Goal: Information Seeking & Learning: Learn about a topic

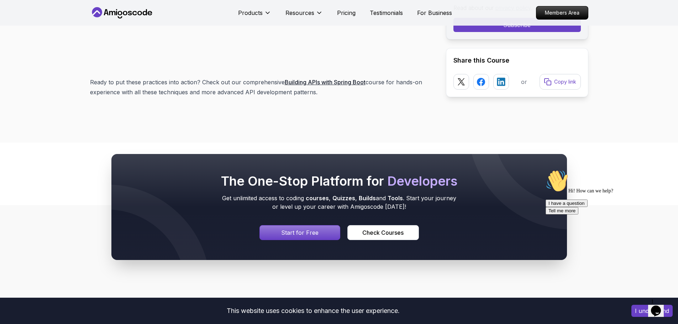
scroll to position [9575, 0]
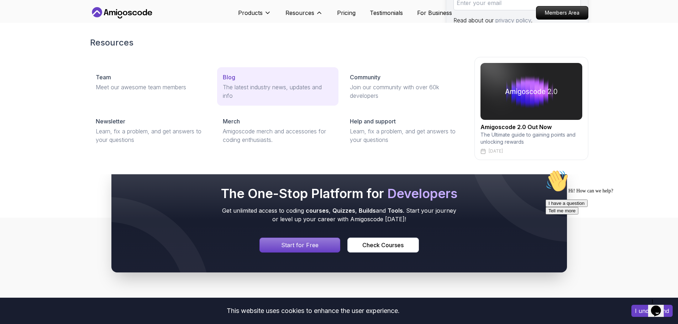
click at [241, 86] on p "The latest industry news, updates and info" at bounding box center [278, 91] width 110 height 17
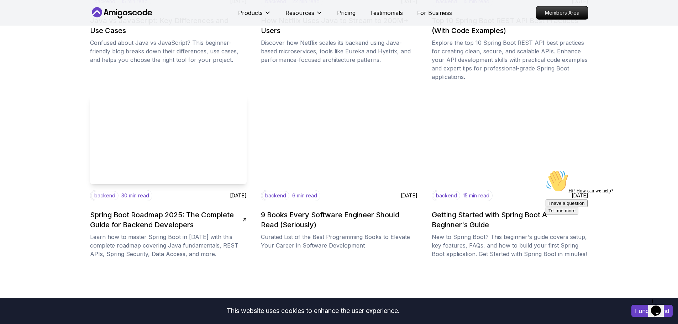
scroll to position [783, 0]
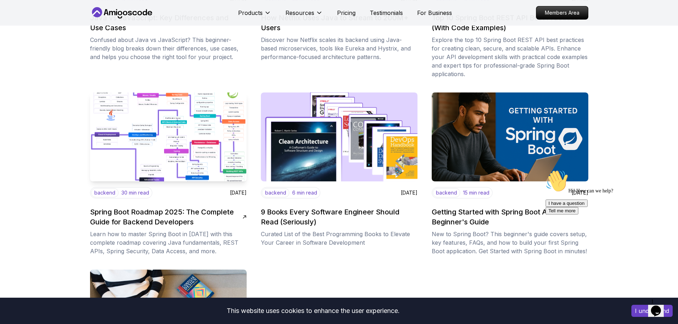
click at [199, 158] on img at bounding box center [168, 137] width 164 height 94
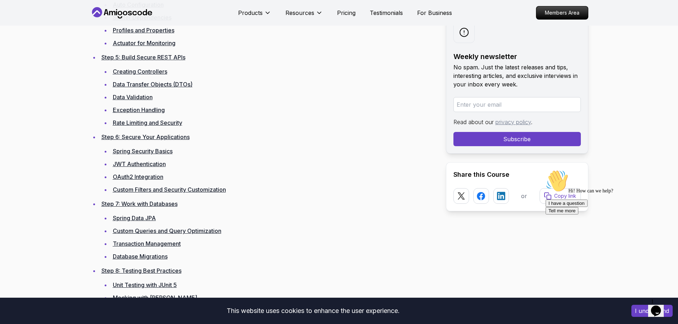
scroll to position [1245, 0]
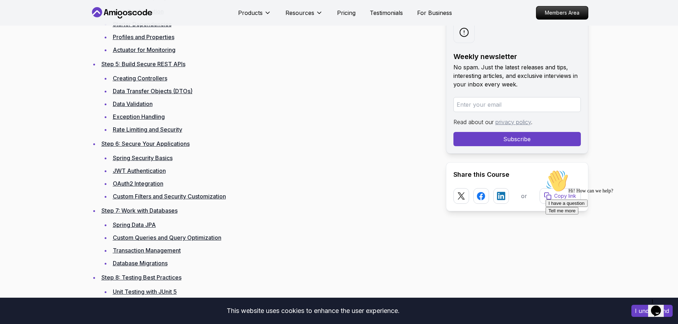
click at [142, 92] on link "Data Transfer Objects (DTOs)" at bounding box center [153, 91] width 80 height 7
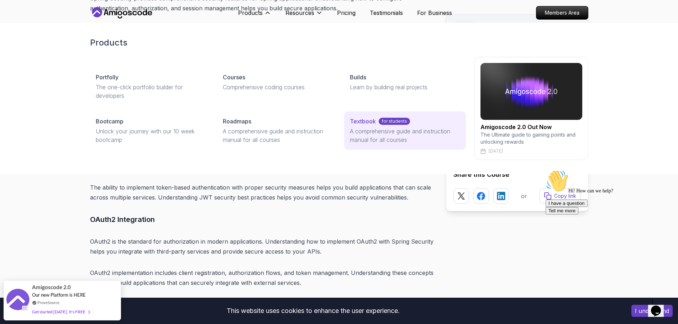
scroll to position [5104, 0]
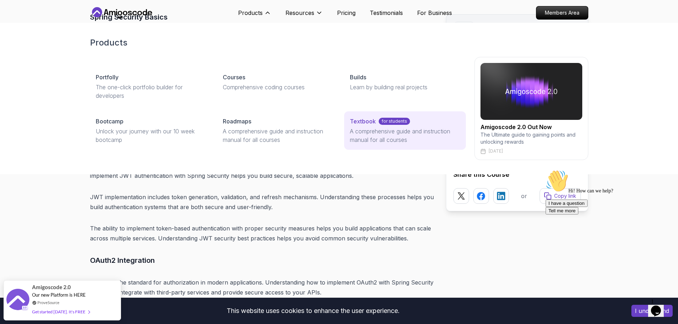
click at [367, 120] on p "Textbook" at bounding box center [363, 121] width 26 height 9
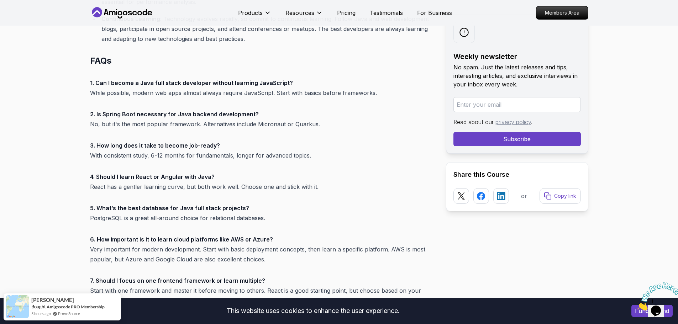
scroll to position [2739, 0]
